Goal: Task Accomplishment & Management: Use online tool/utility

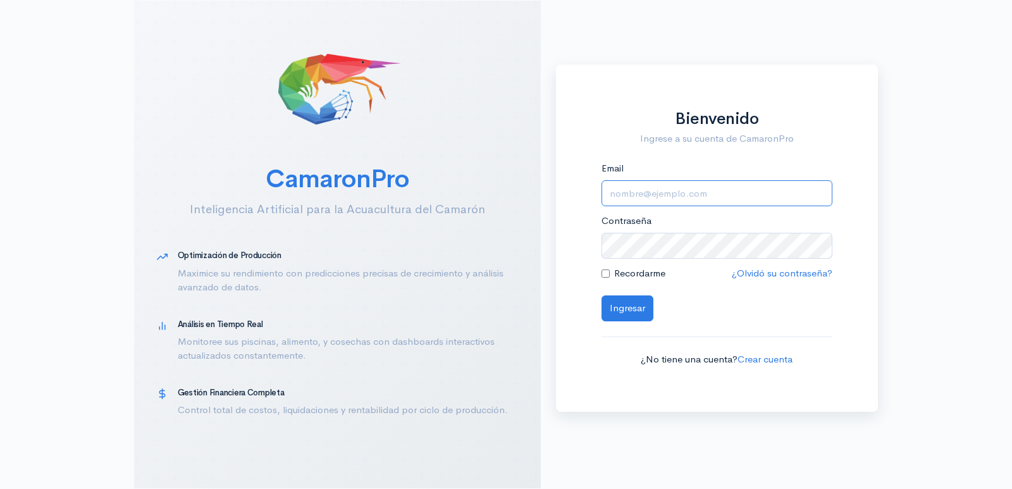
click at [728, 194] on input "Email" at bounding box center [717, 193] width 231 height 26
click at [726, 195] on input "Email" at bounding box center [717, 193] width 231 height 26
type input "[EMAIL_ADDRESS][DOMAIN_NAME]"
click at [650, 273] on label "Recordarme" at bounding box center [639, 273] width 51 height 15
click at [610, 273] on input "Recordarme" at bounding box center [606, 273] width 8 height 8
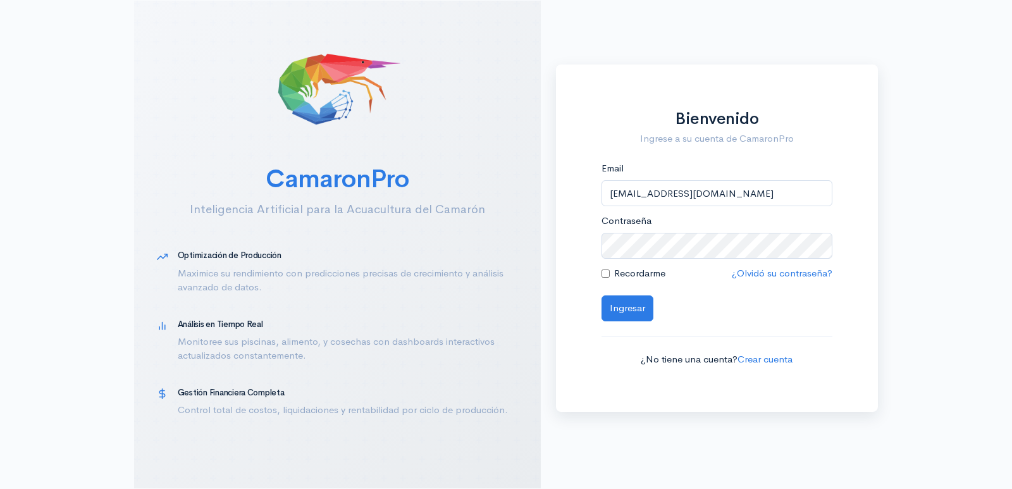
checkbox input "true"
click at [636, 308] on button "Ingresar" at bounding box center [628, 308] width 52 height 26
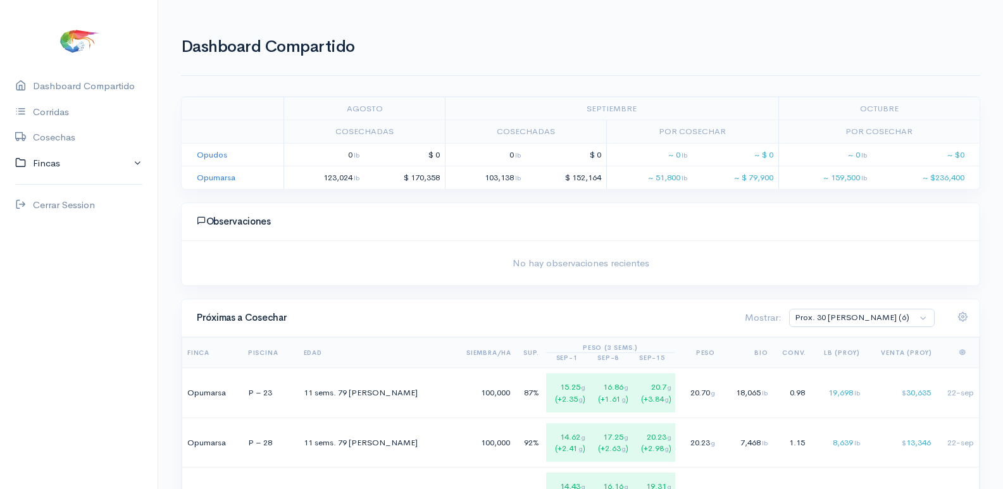
click at [108, 164] on link "Fincas" at bounding box center [79, 164] width 158 height 26
click at [71, 216] on div "Opumarsa" at bounding box center [55, 213] width 44 height 15
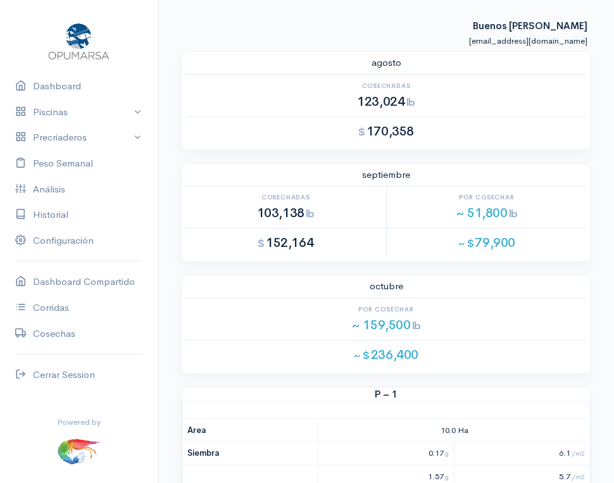
click at [78, 116] on link "Piscinas" at bounding box center [79, 112] width 158 height 26
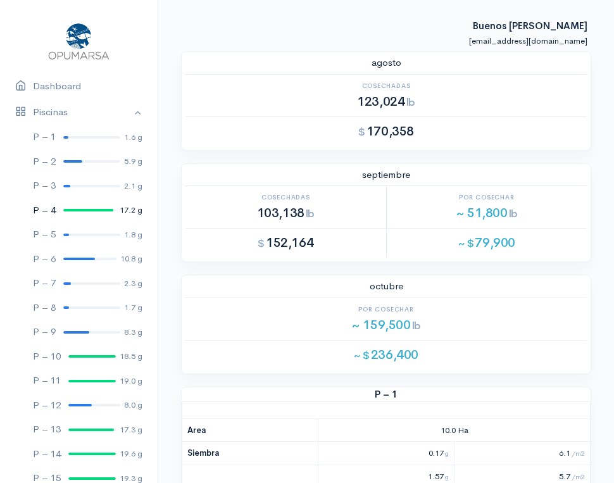
click at [53, 209] on div "P – 4" at bounding box center [44, 210] width 23 height 15
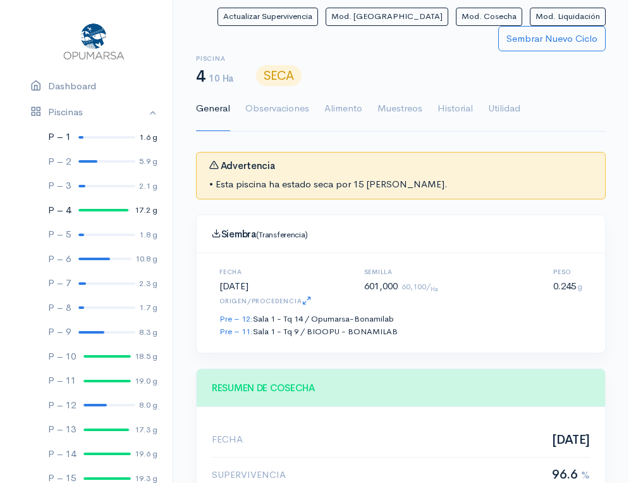
scroll to position [190, 378]
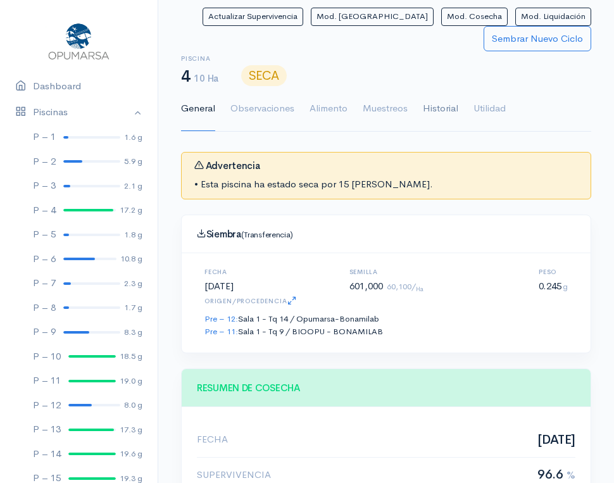
click at [440, 106] on link "Historial" at bounding box center [440, 109] width 35 height 46
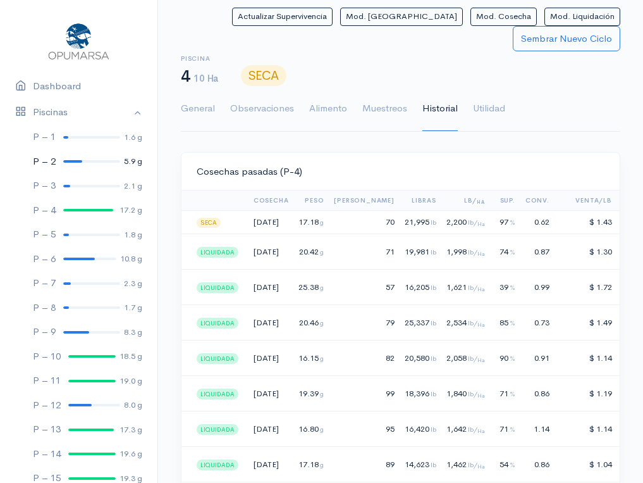
click at [72, 159] on link "P – 2 5.9 g" at bounding box center [79, 161] width 158 height 25
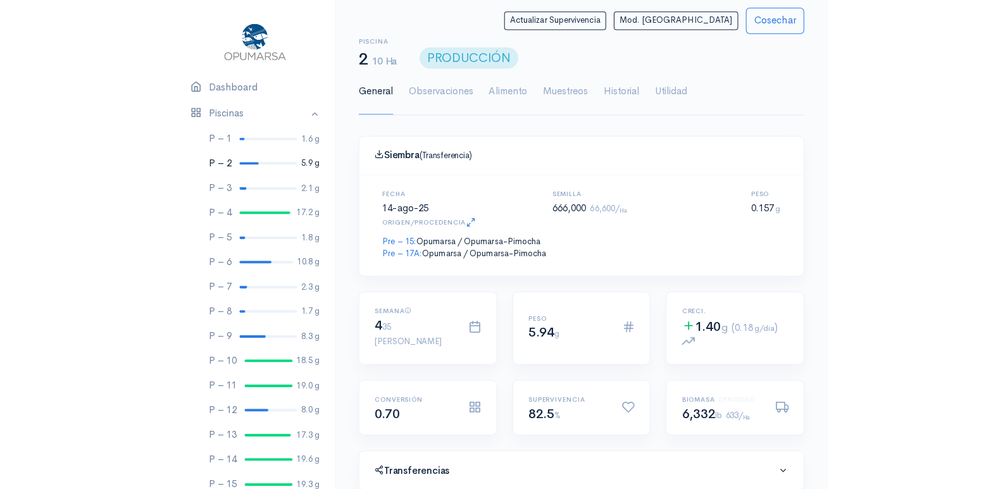
scroll to position [190, 408]
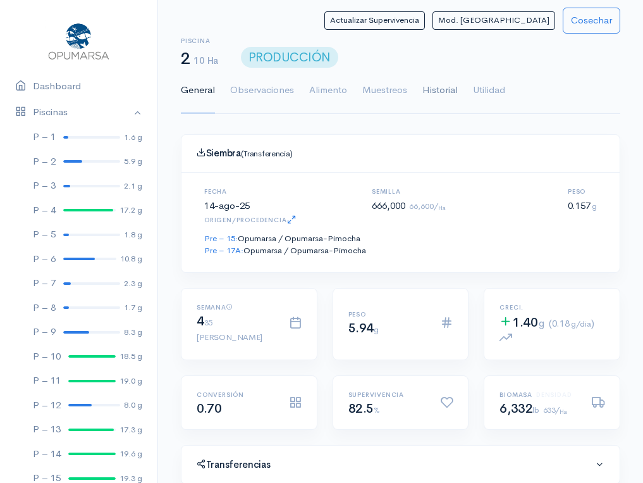
click at [443, 89] on link "Historial" at bounding box center [440, 91] width 35 height 46
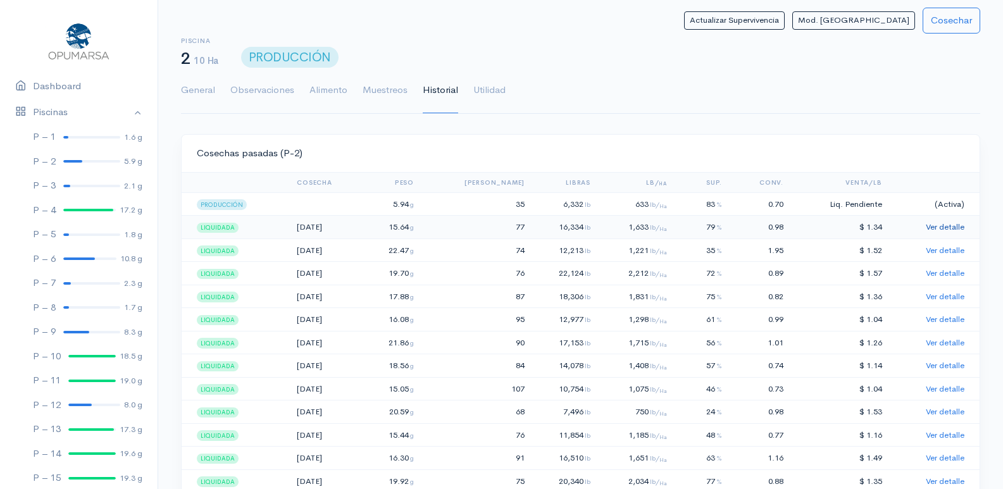
click at [949, 226] on link "Ver detalle" at bounding box center [944, 226] width 39 height 11
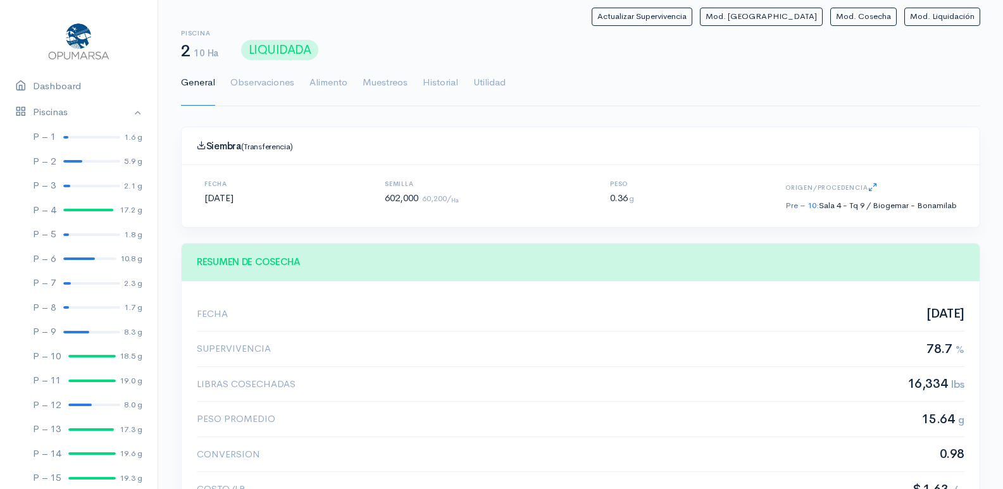
scroll to position [190, 441]
click at [323, 85] on link "Alimento" at bounding box center [328, 83] width 38 height 46
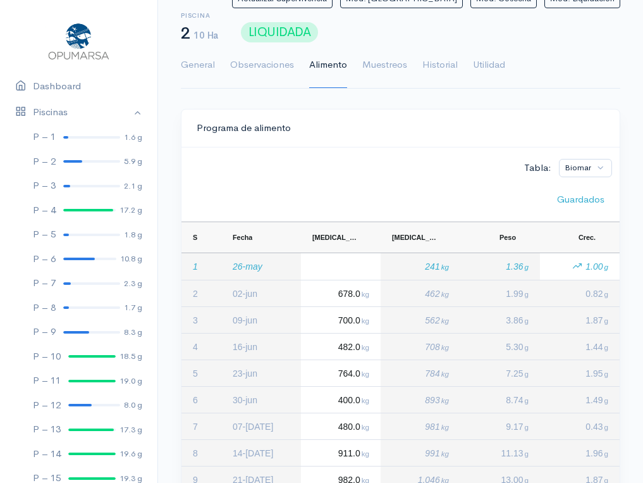
scroll to position [0, 0]
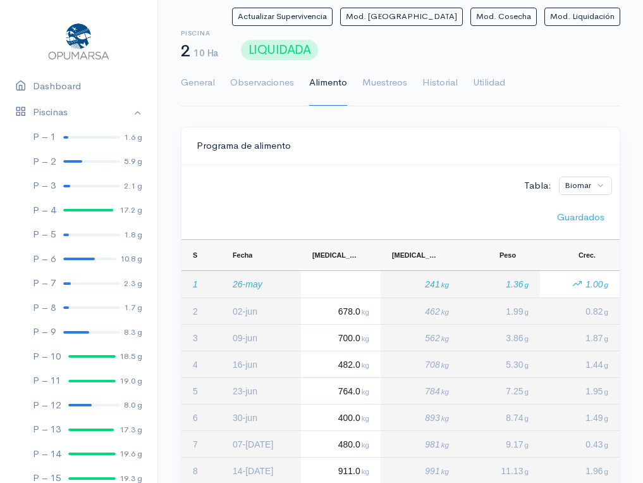
click at [469, 191] on div "Tabla: Biomar" at bounding box center [400, 184] width 423 height 22
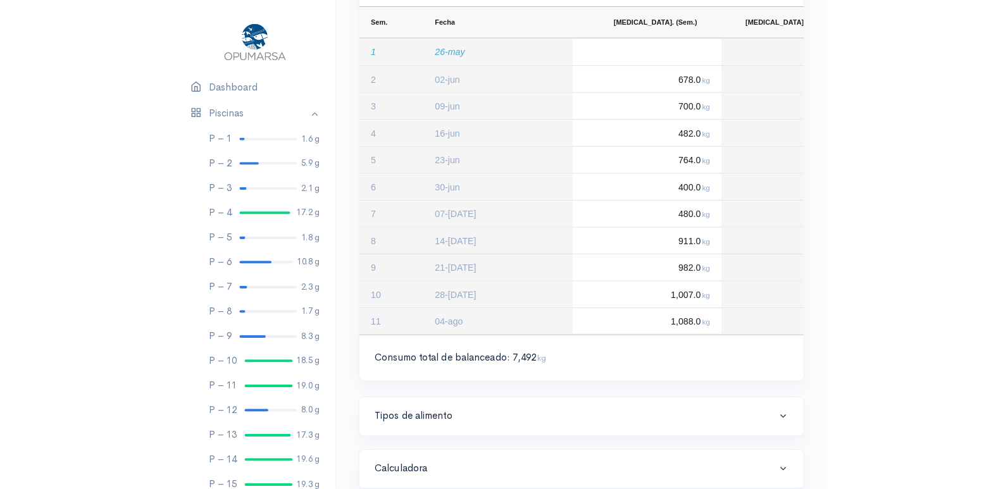
scroll to position [226, 0]
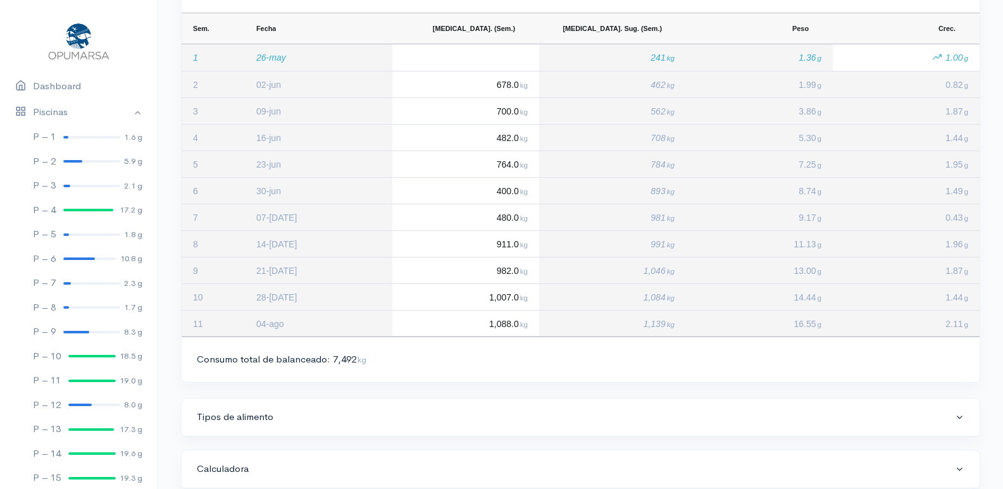
click at [758, 469] on div "Calculadora" at bounding box center [576, 469] width 758 height 15
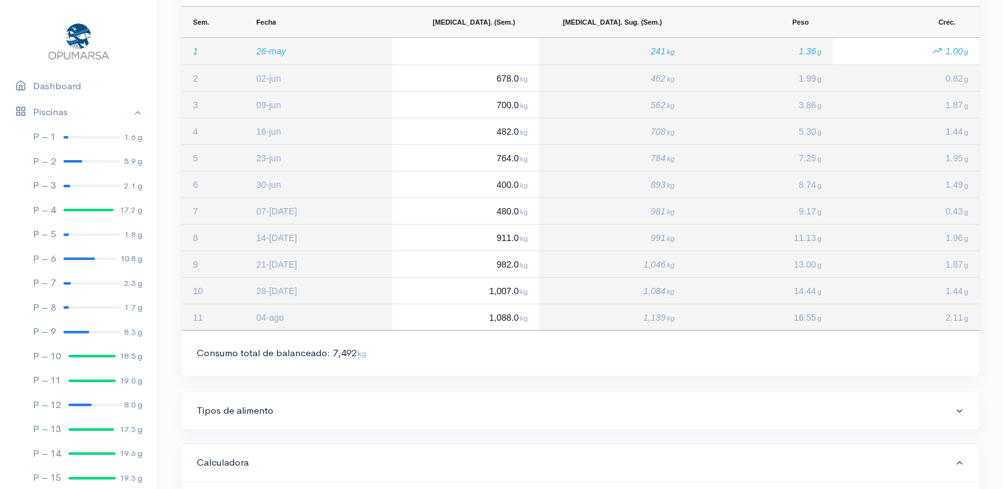
scroll to position [0, 0]
